Goal: Check status: Check status

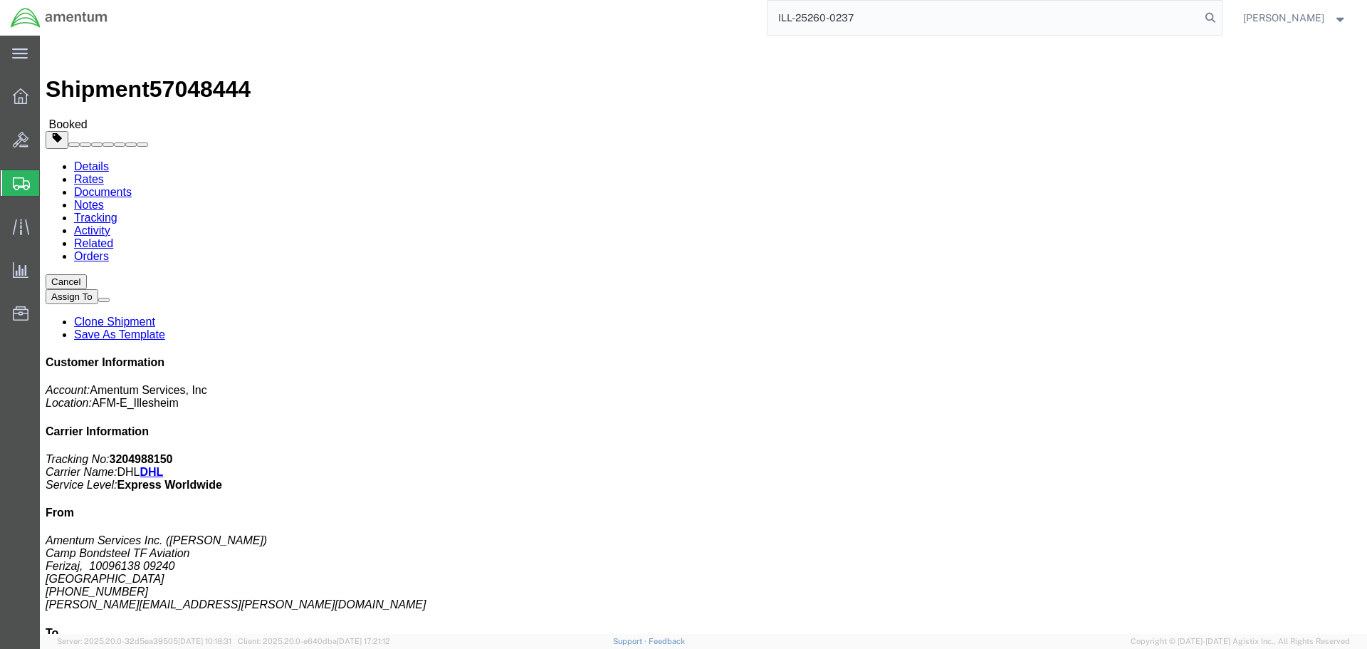
type input "ILL-25260-0237"
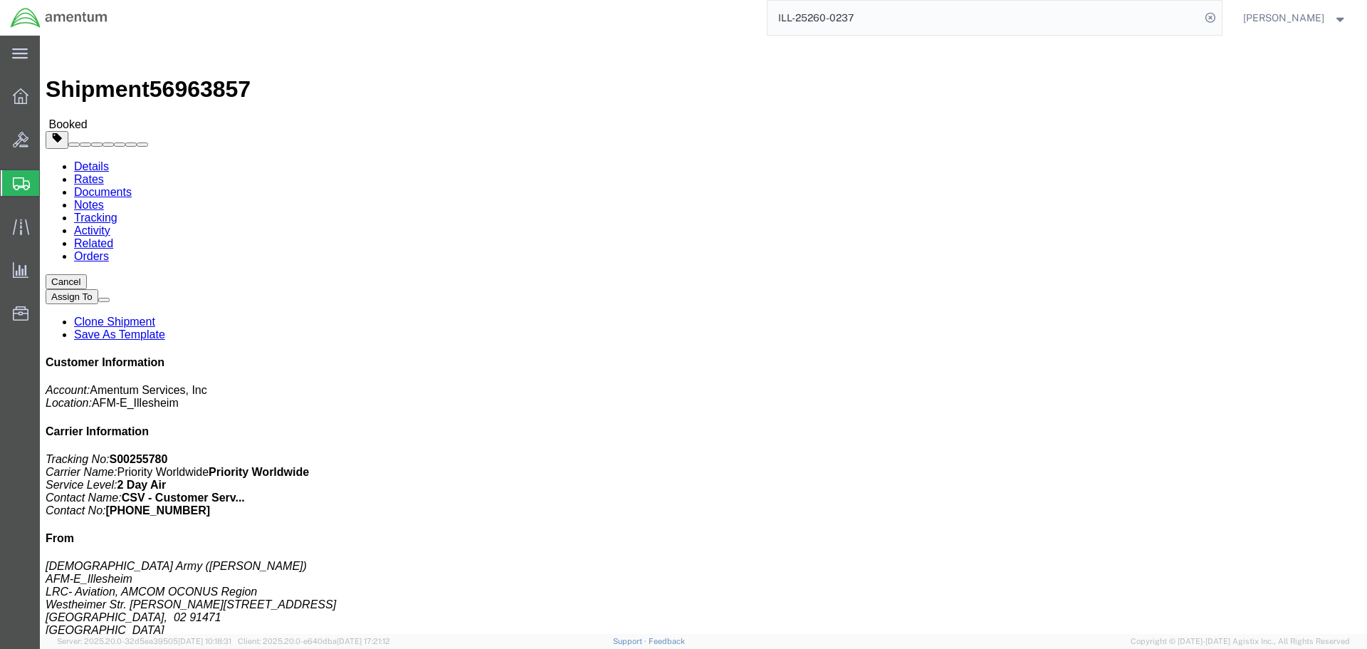
click b "S00255780"
copy b "S00255780"
click span "56963857"
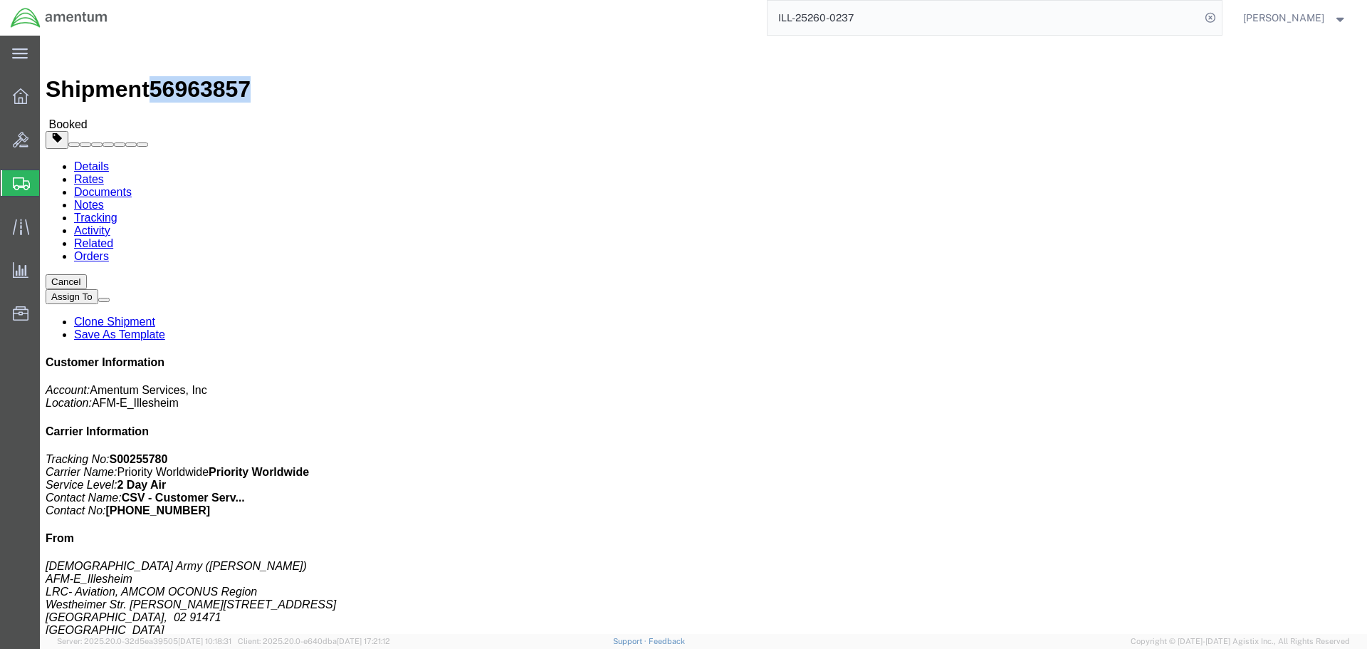
copy span "56963857"
click b "S00255780"
copy b "S00255780"
